Goal: Use online tool/utility: Utilize a website feature to perform a specific function

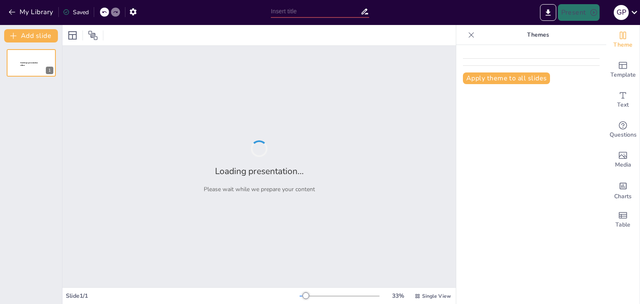
type input "Imported Presentación de Empresa [DATE].pptx"
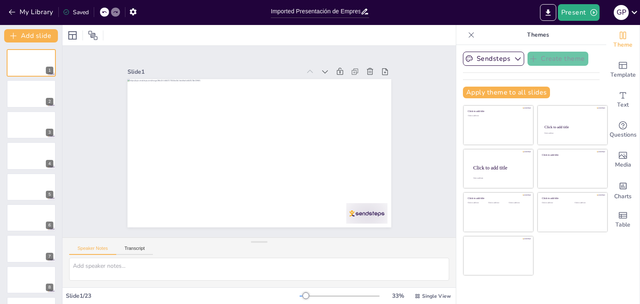
click at [406, 42] on div at bounding box center [259, 35] width 393 height 20
click at [23, 95] on div at bounding box center [31, 94] width 50 height 28
click at [31, 58] on div at bounding box center [31, 63] width 50 height 28
click at [34, 99] on div at bounding box center [31, 94] width 50 height 28
click at [38, 70] on div at bounding box center [31, 63] width 50 height 28
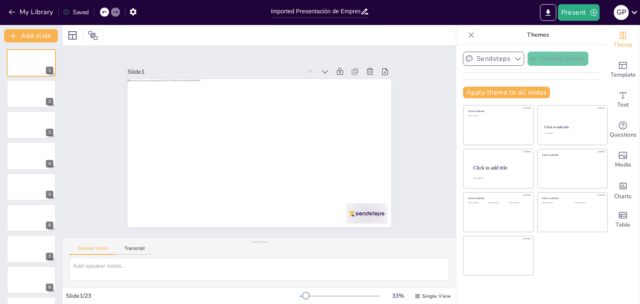
click at [498, 54] on button "Sendsteps" at bounding box center [493, 59] width 61 height 14
click at [571, 75] on div "Sendsteps Create theme Sendsteps Themes Sendsteps Apply theme to all slides Cli…" at bounding box center [531, 78] width 137 height 53
click at [527, 36] on p "Themes" at bounding box center [538, 35] width 120 height 20
click at [594, 268] on div "Click to add title Click to add text Click to add title Click to add text Click…" at bounding box center [535, 190] width 145 height 171
click at [95, 34] on icon at bounding box center [93, 35] width 10 height 10
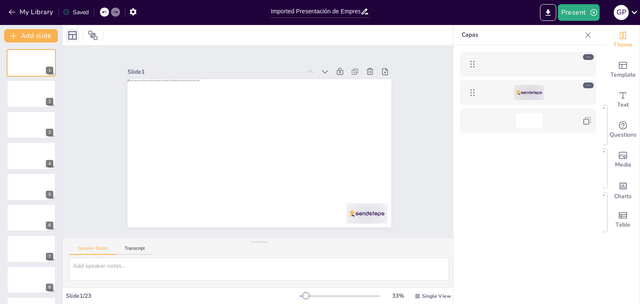
click at [70, 35] on icon at bounding box center [73, 35] width 10 height 10
click at [348, 42] on div at bounding box center [259, 35] width 393 height 20
click at [586, 32] on icon at bounding box center [588, 35] width 8 height 8
